Goal: Check status: Check status

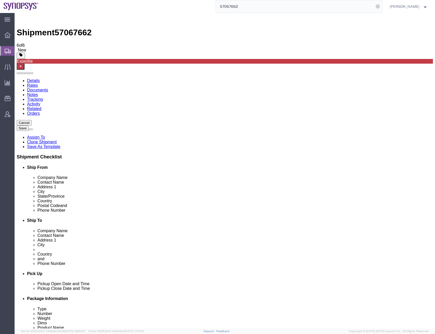
click at [239, 8] on input "57067662" at bounding box center [295, 6] width 158 height 12
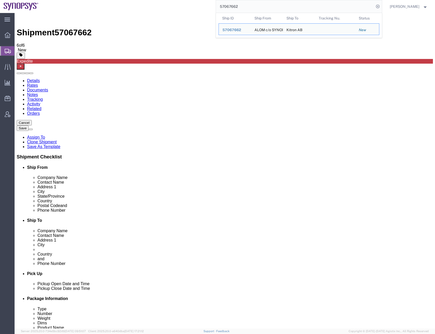
click at [239, 8] on input "57067662" at bounding box center [295, 6] width 158 height 12
paste input "95828"
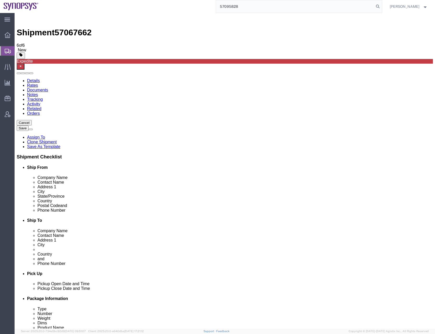
type input "57095828"
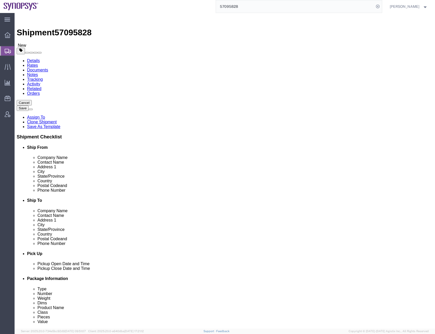
click link "Documents"
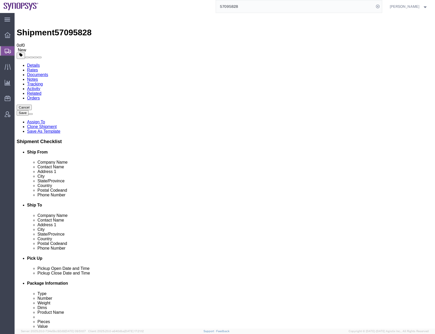
checkbox input "false"
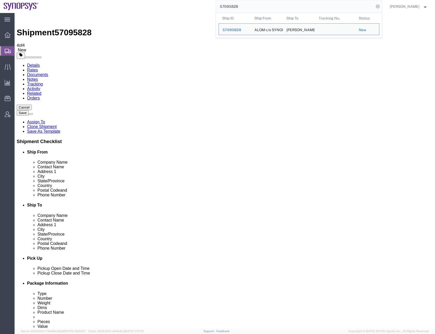
click at [235, 6] on input "57095828" at bounding box center [295, 6] width 158 height 12
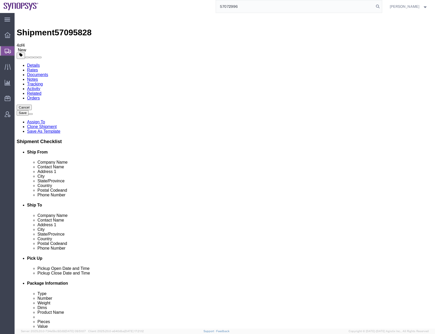
type input "57072996"
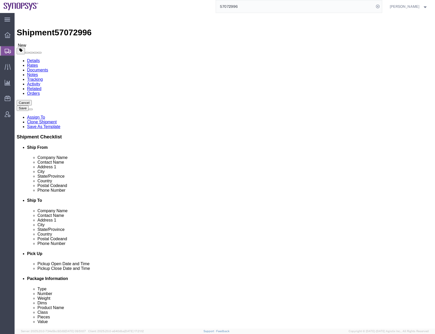
click link "Documents"
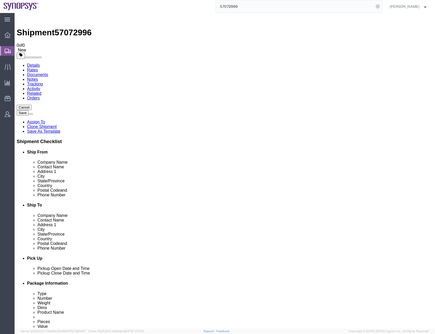
checkbox input "false"
